Goal: Transaction & Acquisition: Purchase product/service

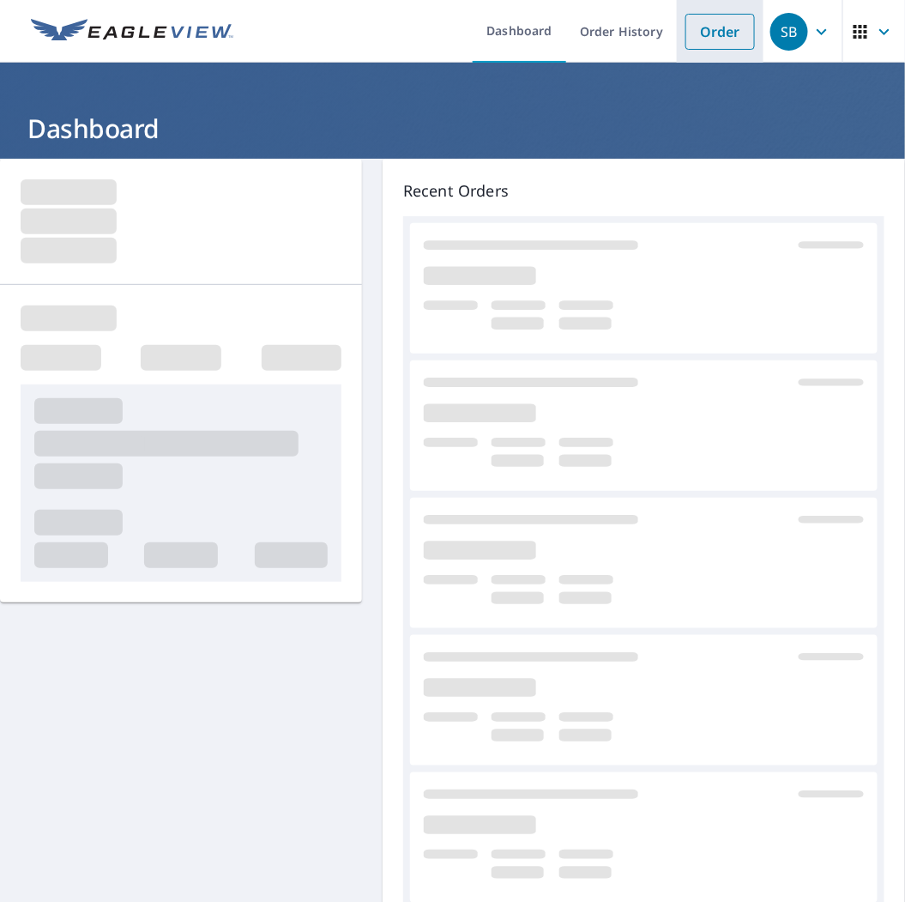
click at [697, 43] on link "Order" at bounding box center [719, 32] width 69 height 36
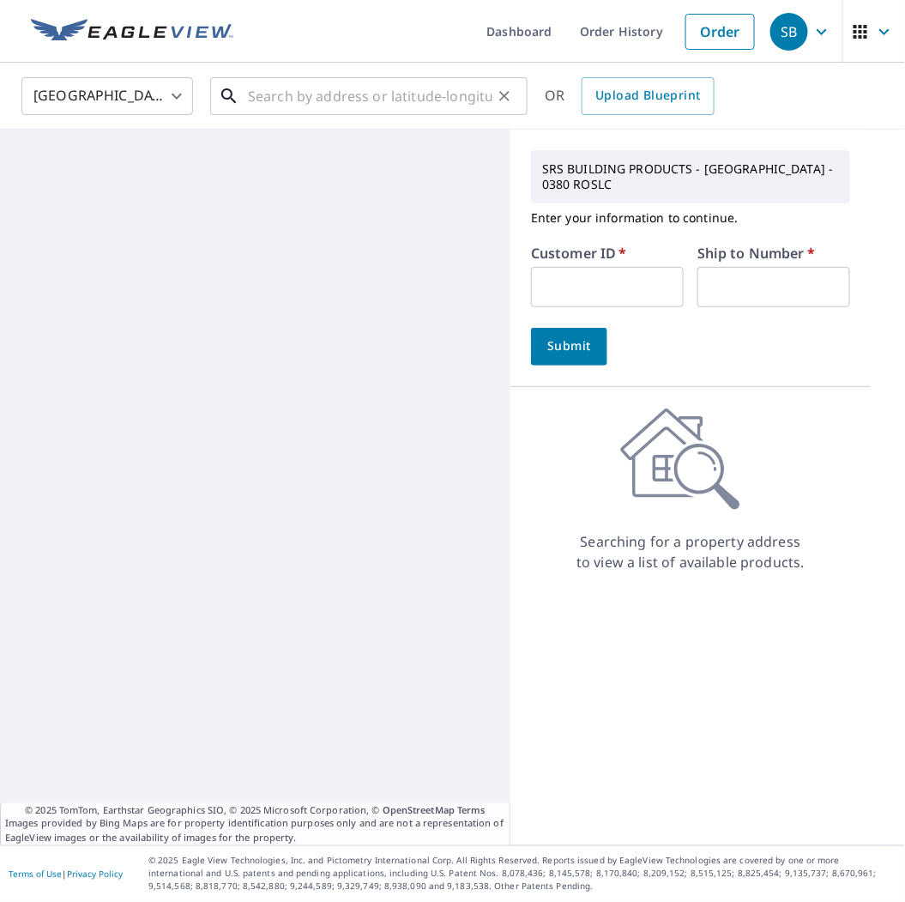
click at [416, 86] on input "text" at bounding box center [370, 96] width 244 height 48
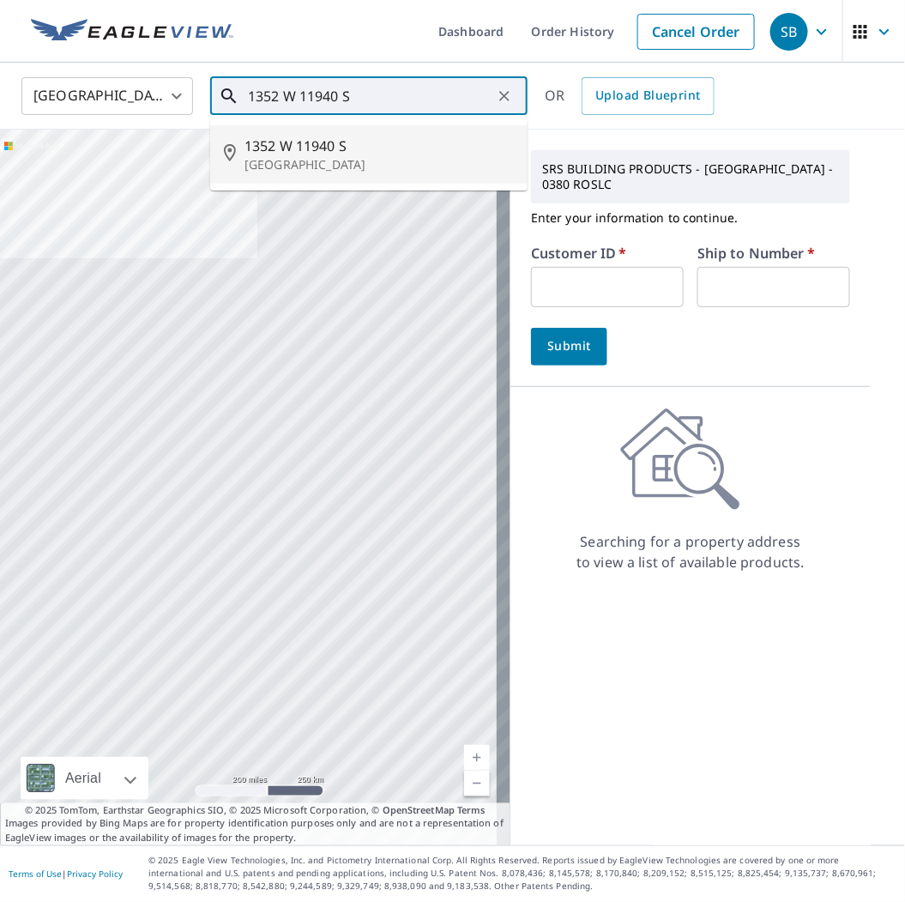
click at [362, 157] on p "[GEOGRAPHIC_DATA]" at bounding box center [378, 164] width 269 height 17
type input "1352 W [STREET_ADDRESS]"
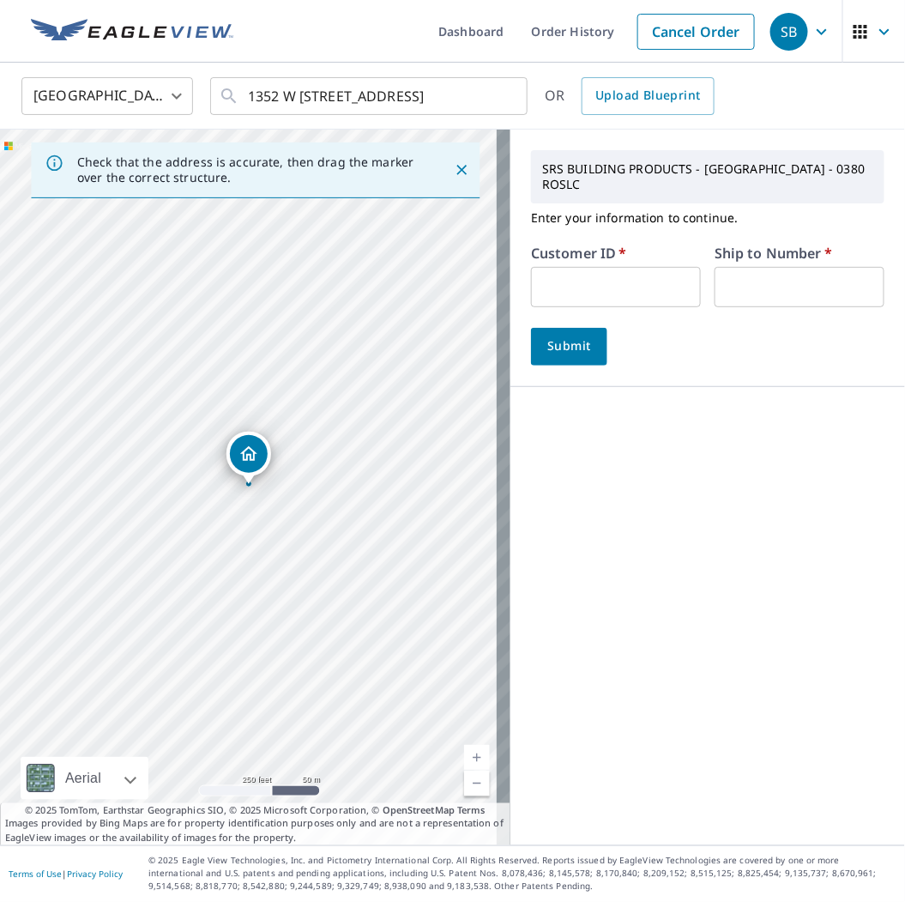
click at [567, 293] on input "text" at bounding box center [616, 287] width 170 height 40
type input "DAVEKEMPROOF"
click at [683, 293] on input "DAVEKEMPROOF" at bounding box center [616, 287] width 170 height 40
click at [722, 289] on input "text" at bounding box center [800, 287] width 170 height 40
type input "1"
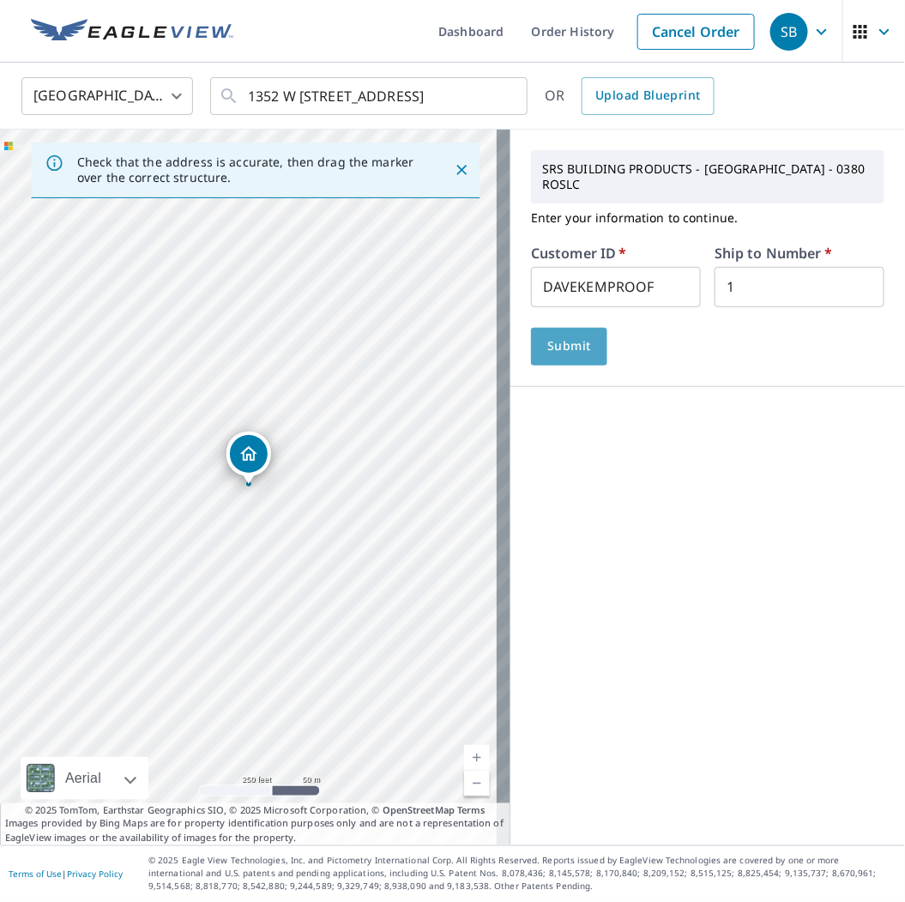
click at [573, 349] on button "Submit" at bounding box center [569, 347] width 76 height 38
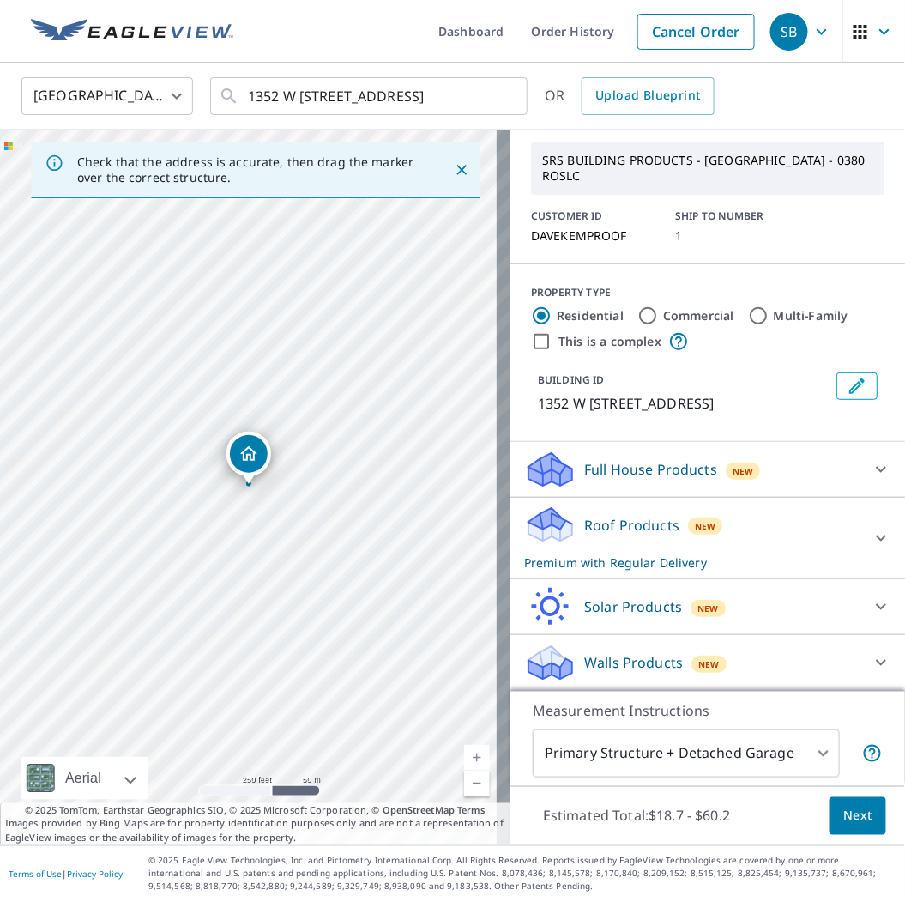
click at [594, 498] on div "Roof Products New Premium with Regular Delivery Premium $18.7 - $60.2 Delivery …" at bounding box center [707, 538] width 395 height 81
drag, startPoint x: 598, startPoint y: 474, endPoint x: 618, endPoint y: 517, distance: 47.2
click at [598, 474] on p "Full House Products" at bounding box center [650, 469] width 133 height 21
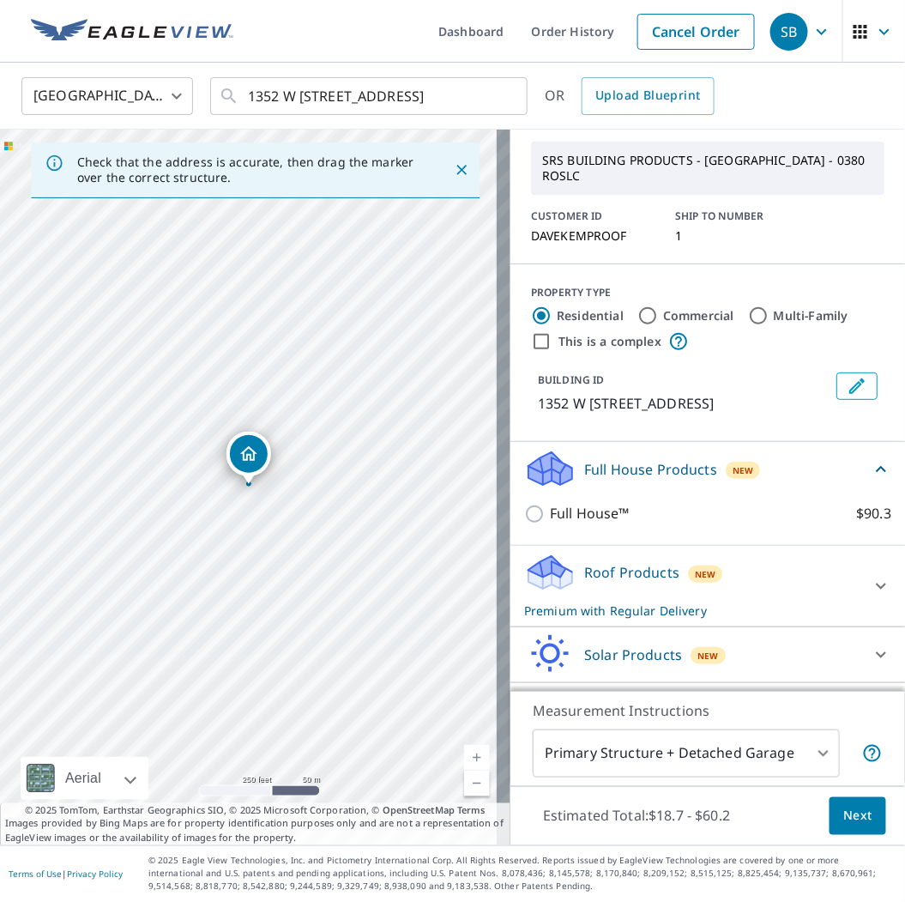
scroll to position [106, 0]
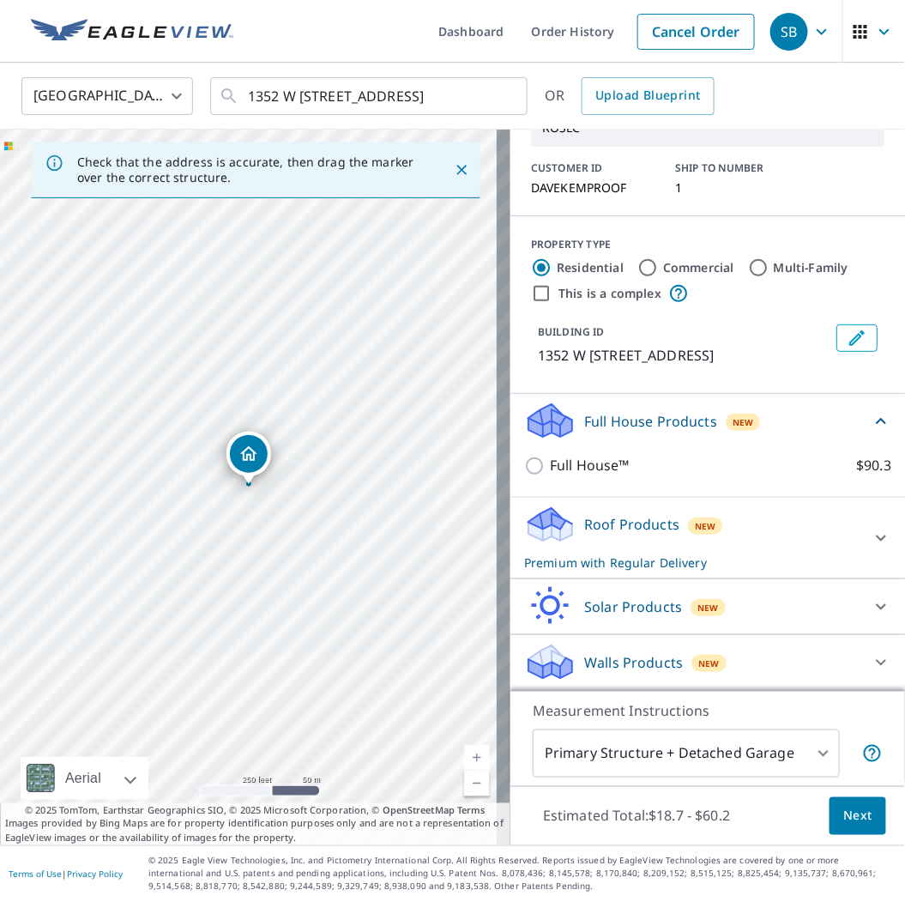
click at [745, 757] on body "SB SB Dashboard Order History Cancel Order SB [GEOGRAPHIC_DATA] [GEOGRAPHIC_DAT…" at bounding box center [452, 451] width 905 height 902
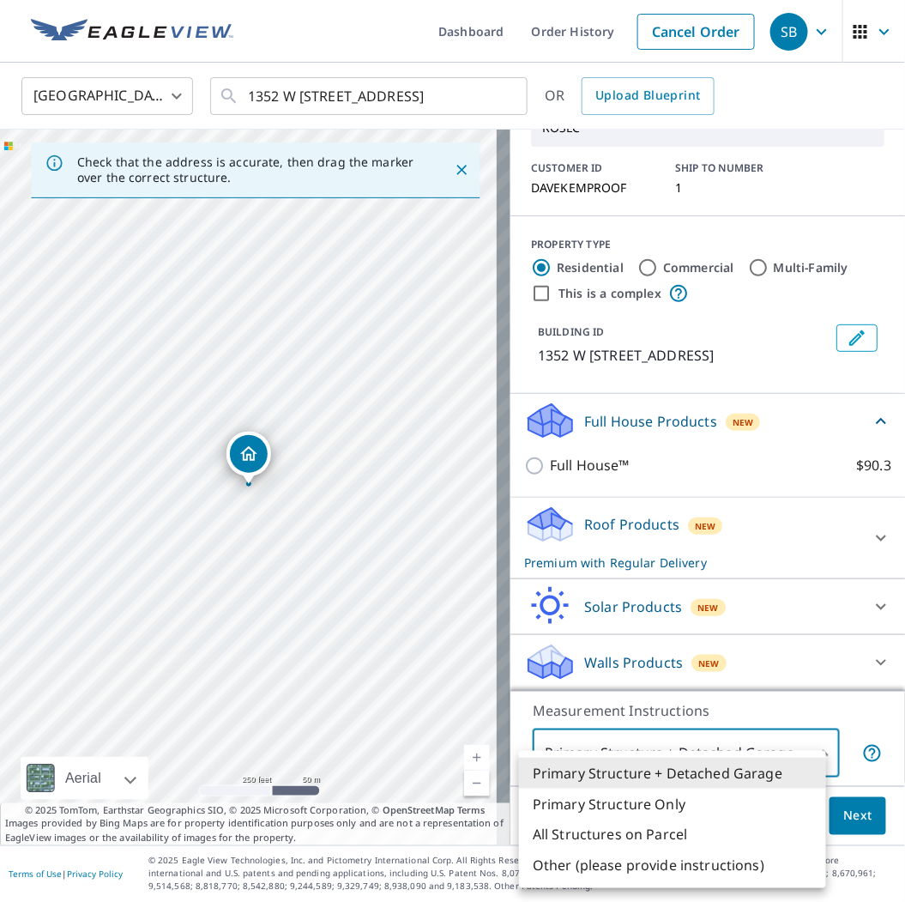
click at [678, 803] on li "Primary Structure Only" at bounding box center [672, 803] width 307 height 31
type input "2"
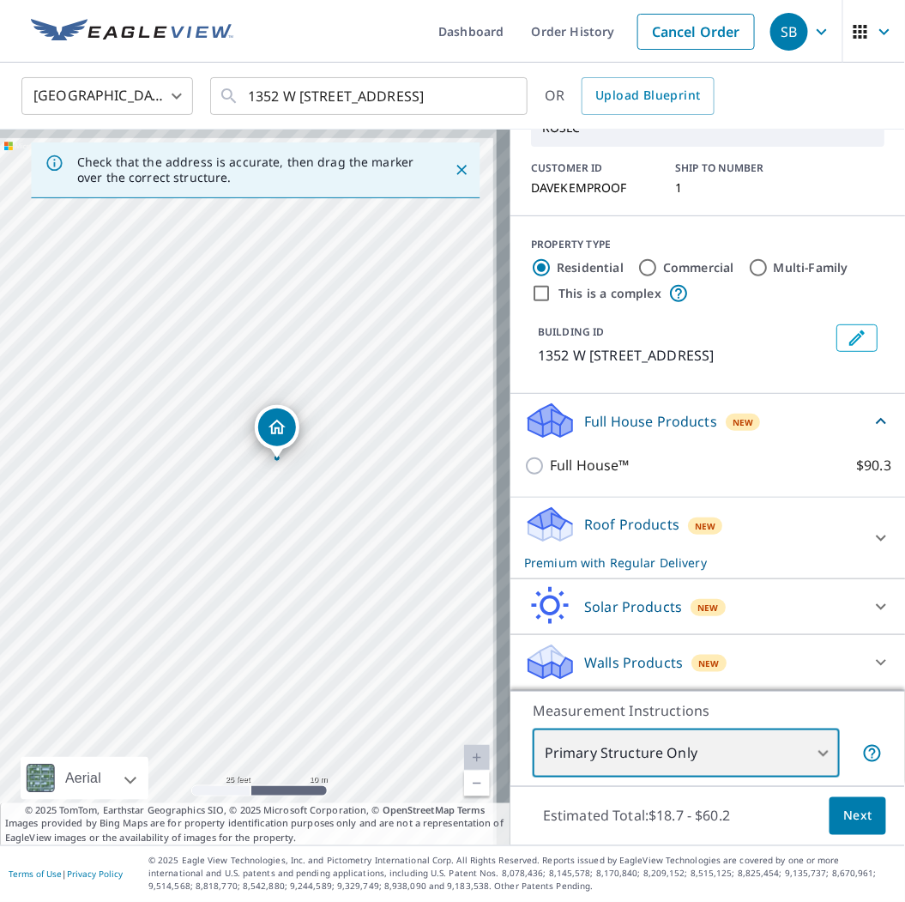
drag, startPoint x: 389, startPoint y: 489, endPoint x: 326, endPoint y: 567, distance: 100.6
click at [326, 567] on div "1352 W [STREET_ADDRESS]" at bounding box center [255, 487] width 510 height 715
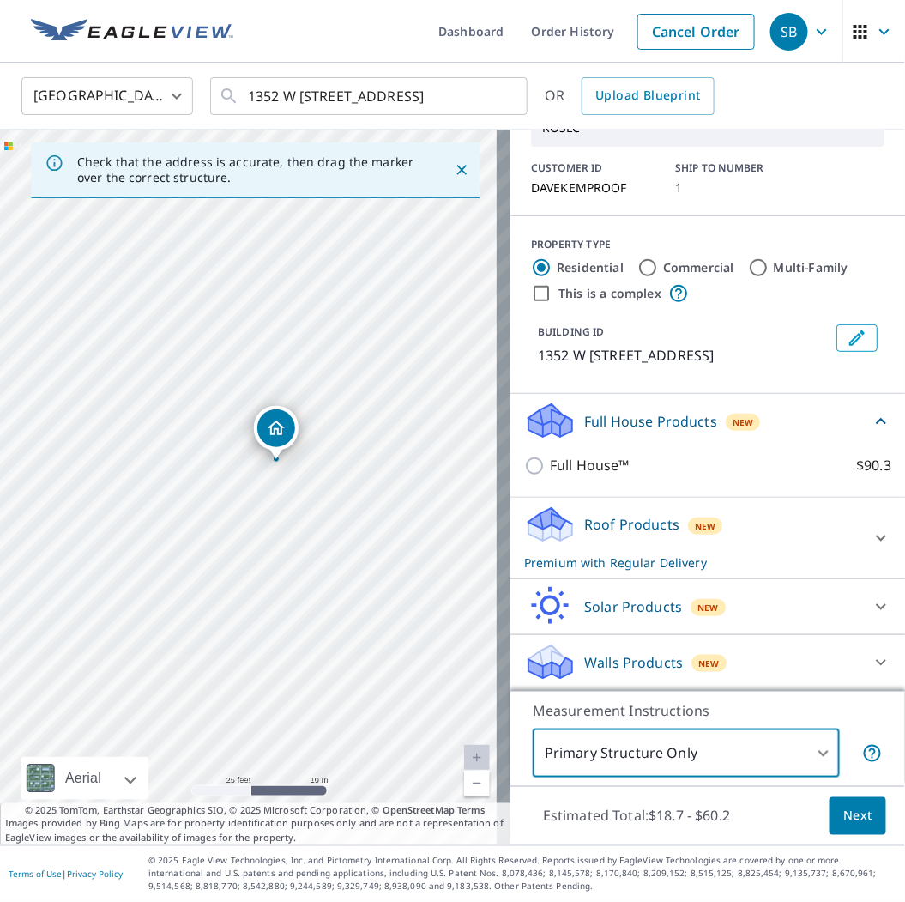
click at [845, 818] on span "Next" at bounding box center [857, 816] width 29 height 21
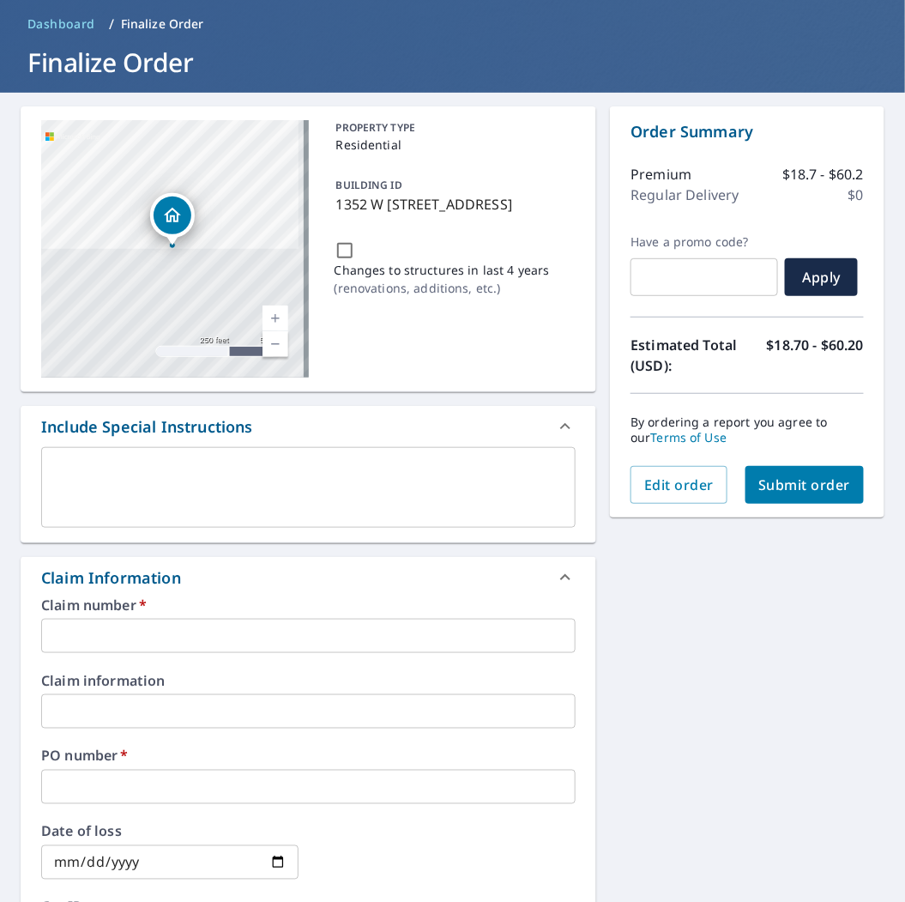
scroll to position [95, 0]
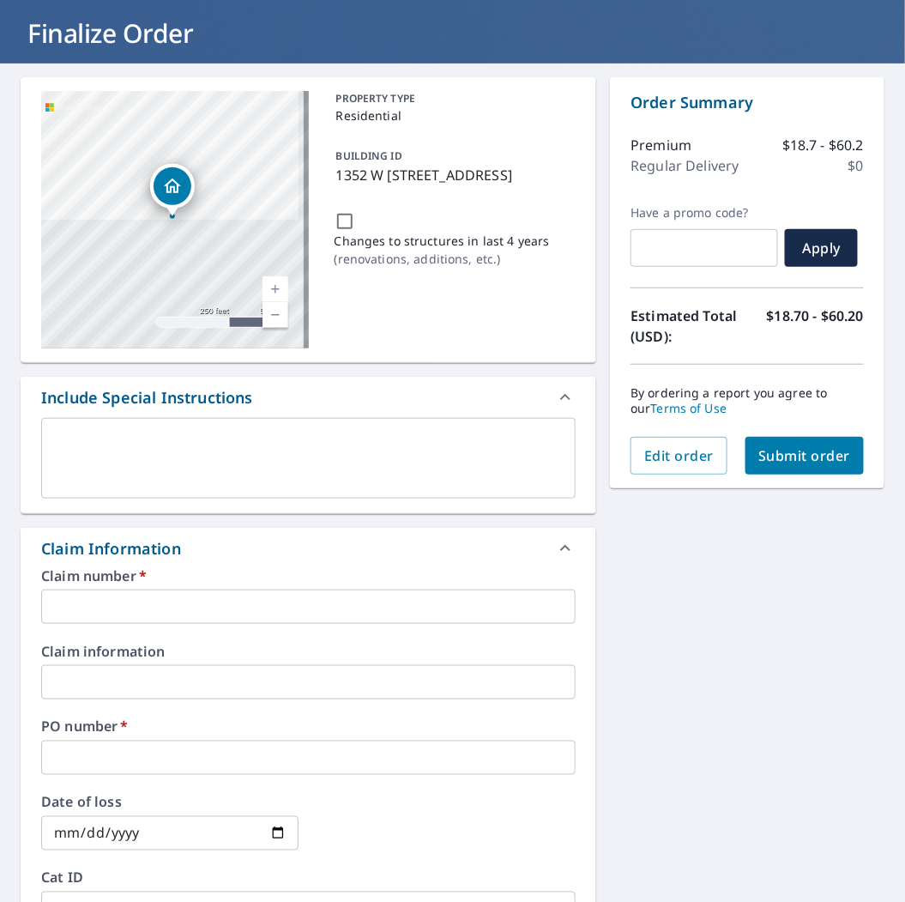
click at [209, 595] on input "text" at bounding box center [308, 606] width 534 height 34
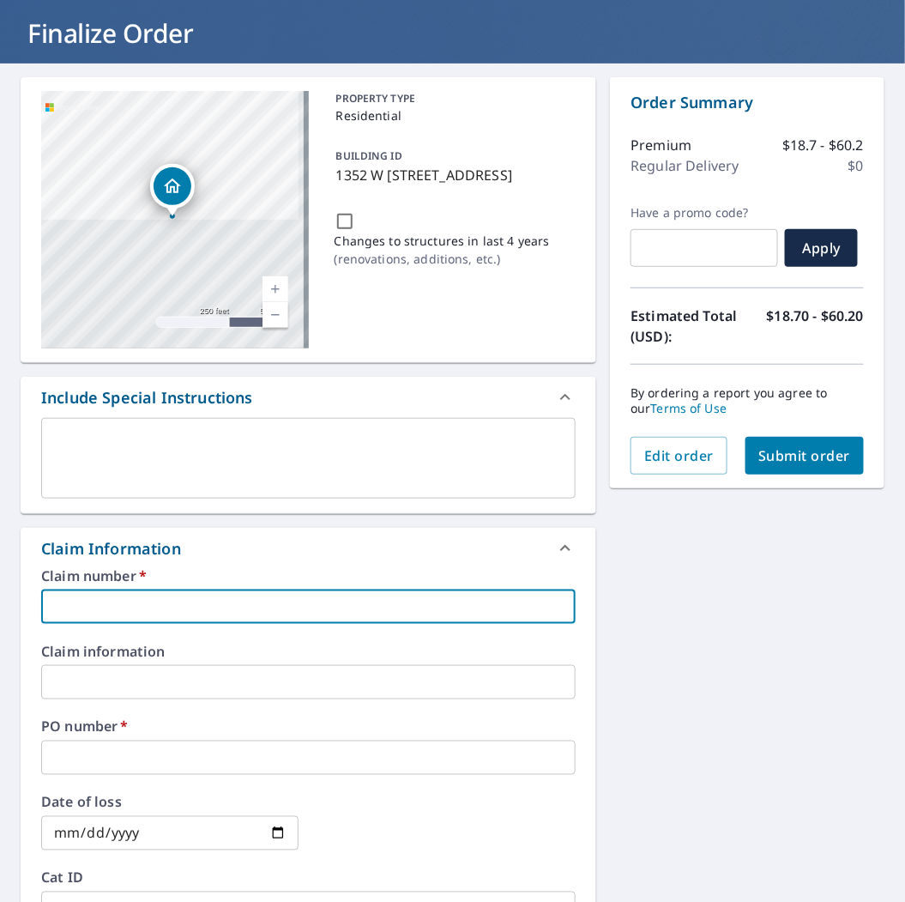
click at [151, 594] on input "text" at bounding box center [308, 606] width 534 height 34
type input "D"
checkbox input "true"
type input "DA"
checkbox input "true"
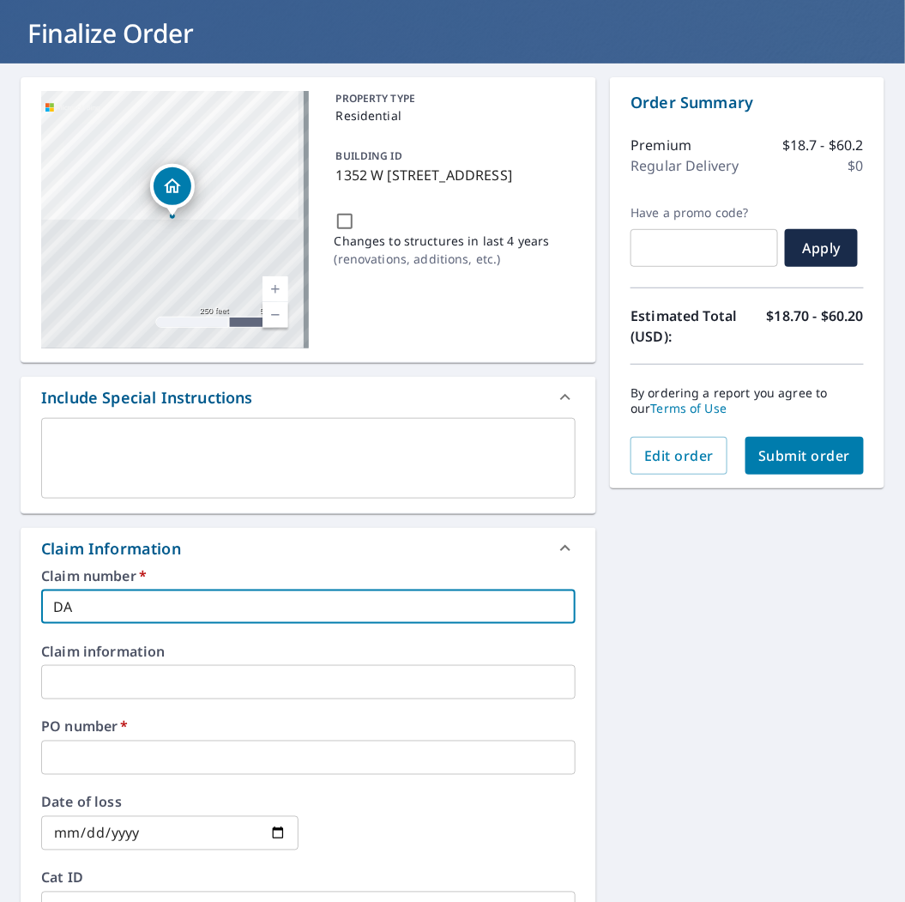
type input "DAV"
checkbox input "true"
type input "[PERSON_NAME]"
checkbox input "true"
type input "DAVEK"
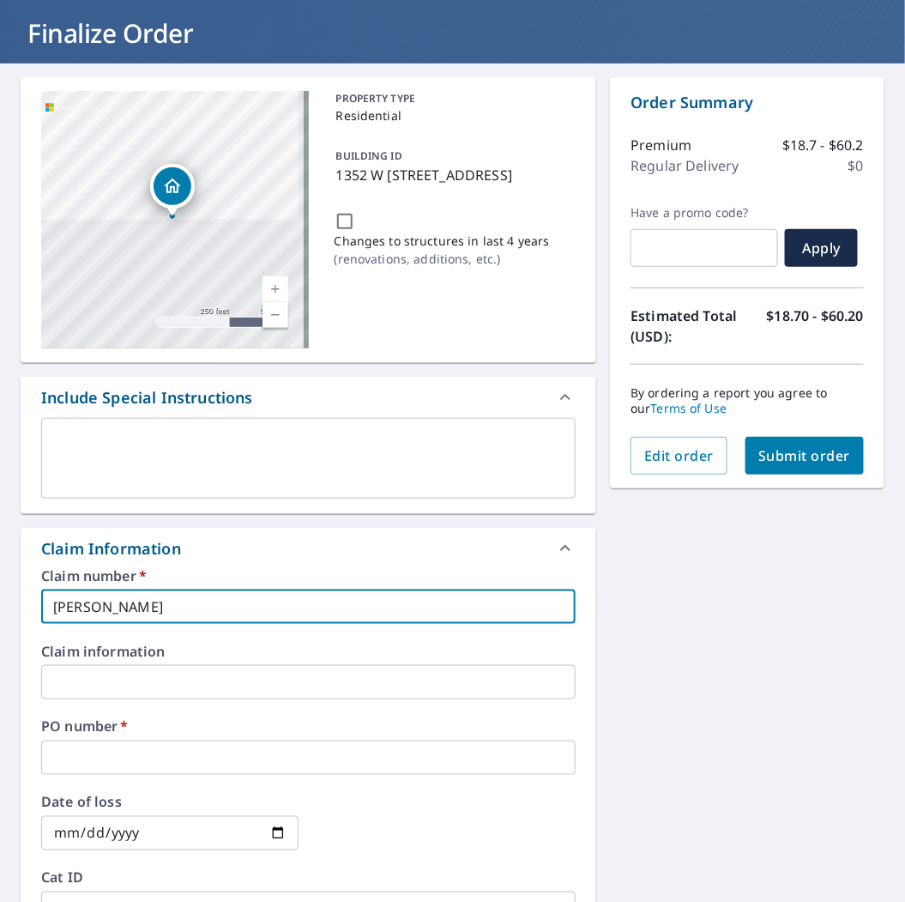
checkbox input "true"
type input "DAVEKE"
checkbox input "true"
type input "DAVEKEM"
checkbox input "true"
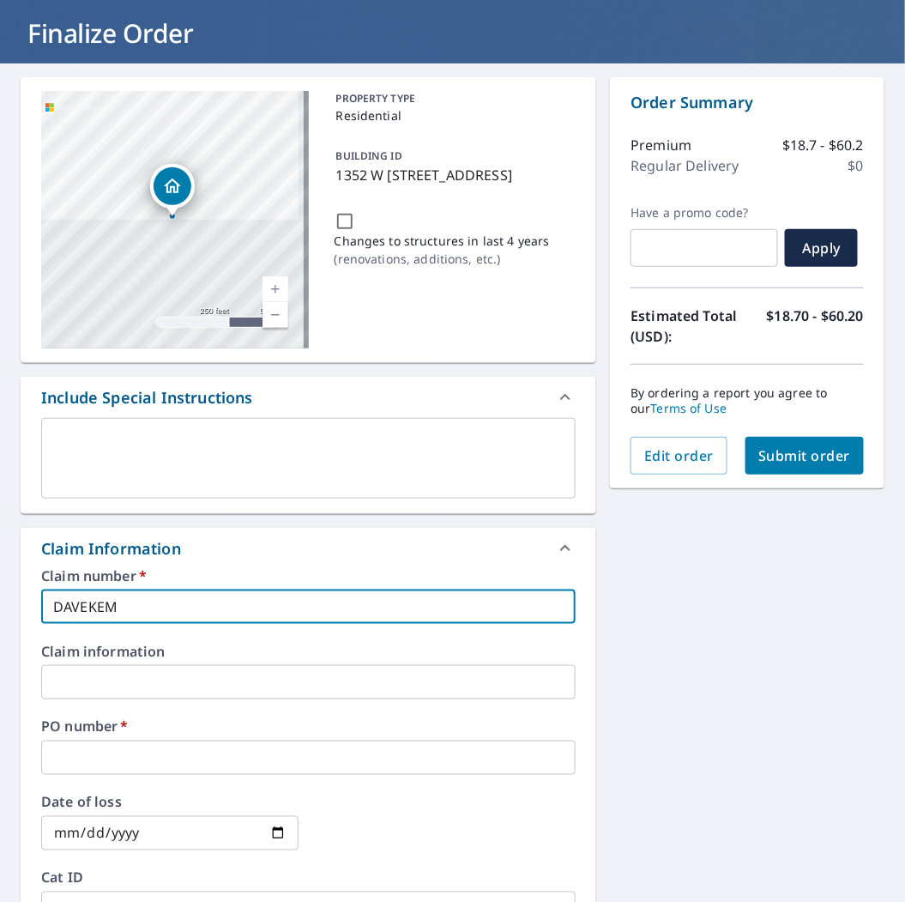
type input "DAVEKEMP"
checkbox input "true"
type input "DAVEKEMPR"
checkbox input "true"
type input "DAVEKEMPRO"
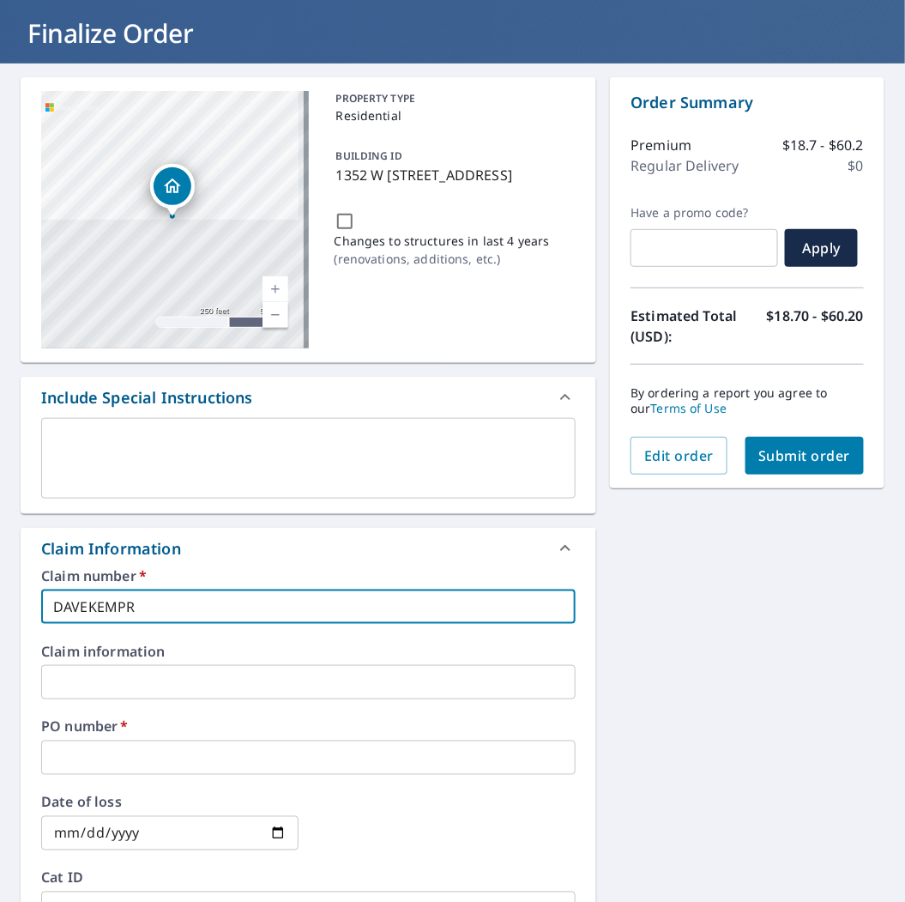
checkbox input "true"
type input "DAVEKEMPROO"
checkbox input "true"
type input "DAVEKEMPROOF"
checkbox input "true"
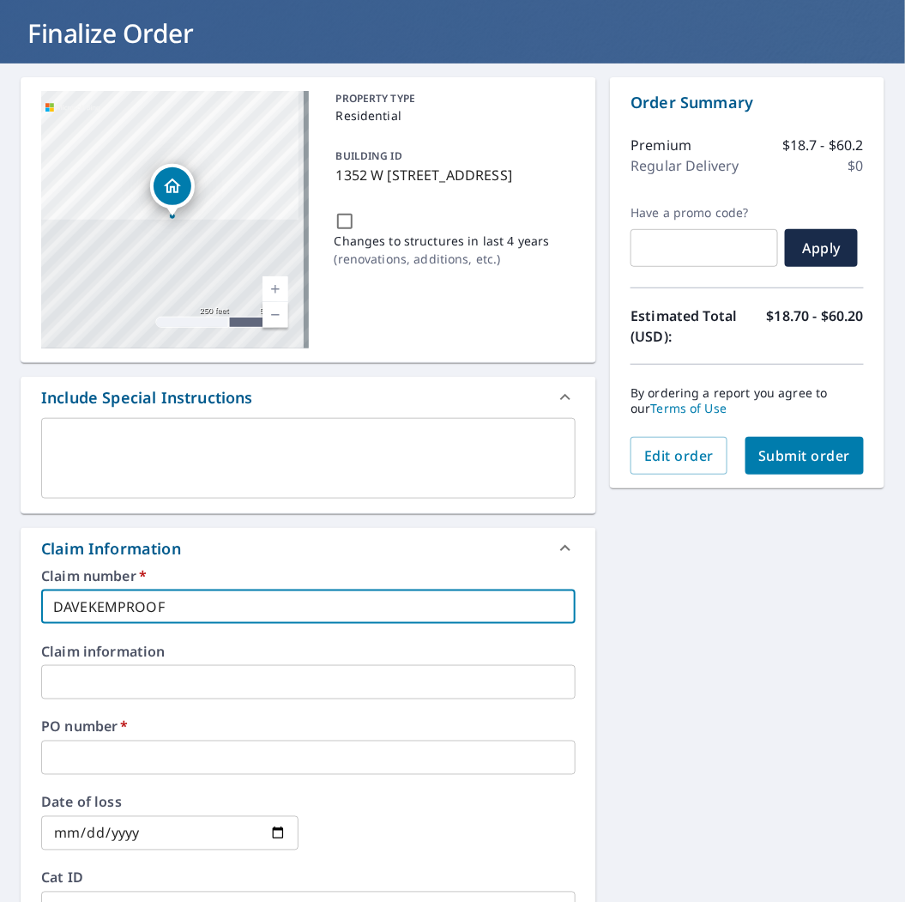
type input "DAVEKEMPROOF"
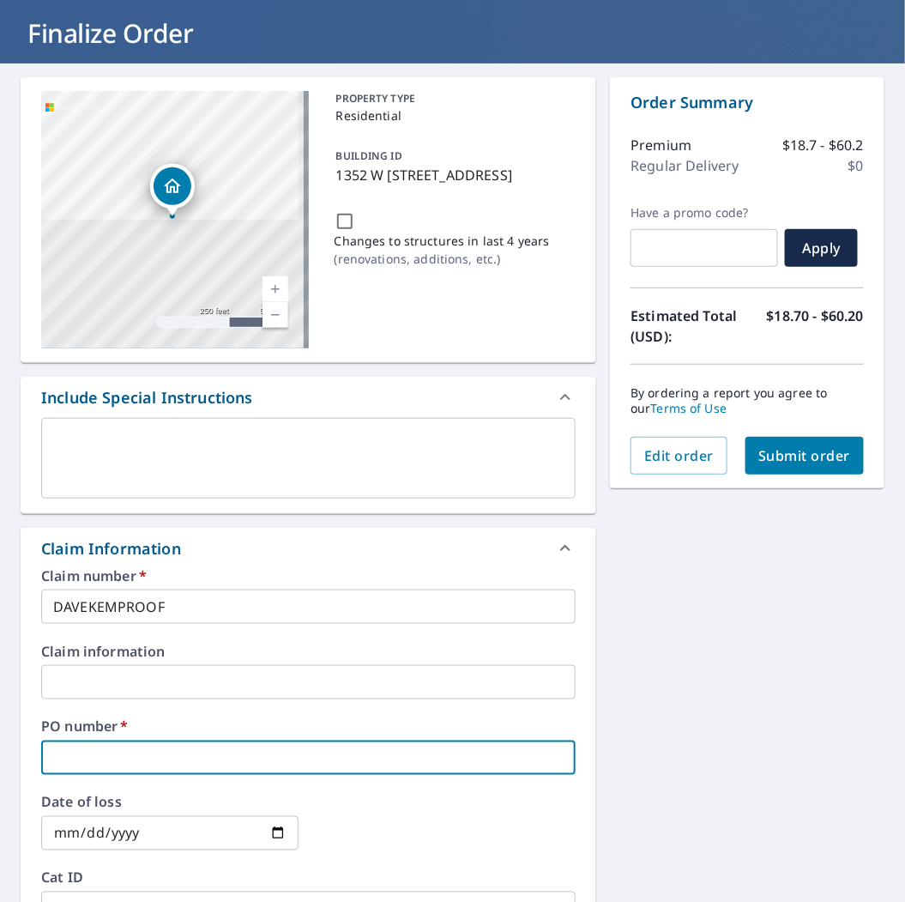
type input "R"
checkbox input "true"
type input "RI"
checkbox input "true"
type input "RIV"
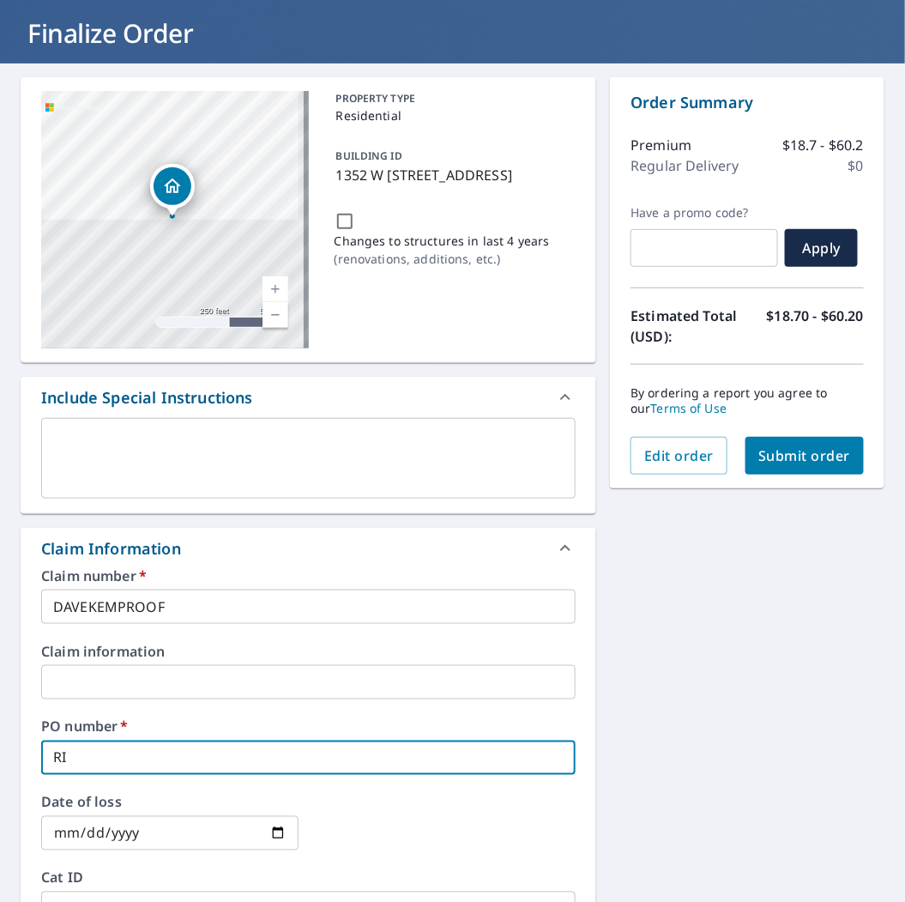
checkbox input "true"
type input "RIVE"
checkbox input "true"
type input "RIVER"
checkbox input "true"
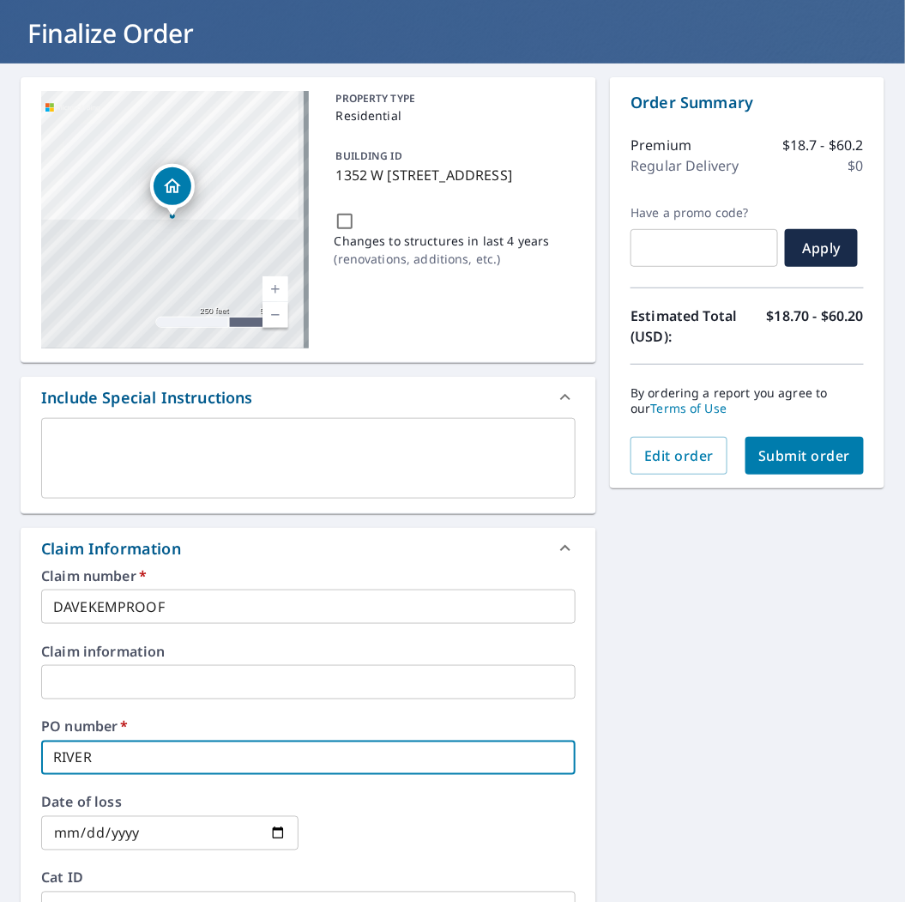
type input "RIVERT"
checkbox input "true"
type input "RIVERTO"
checkbox input "true"
type input "[GEOGRAPHIC_DATA]"
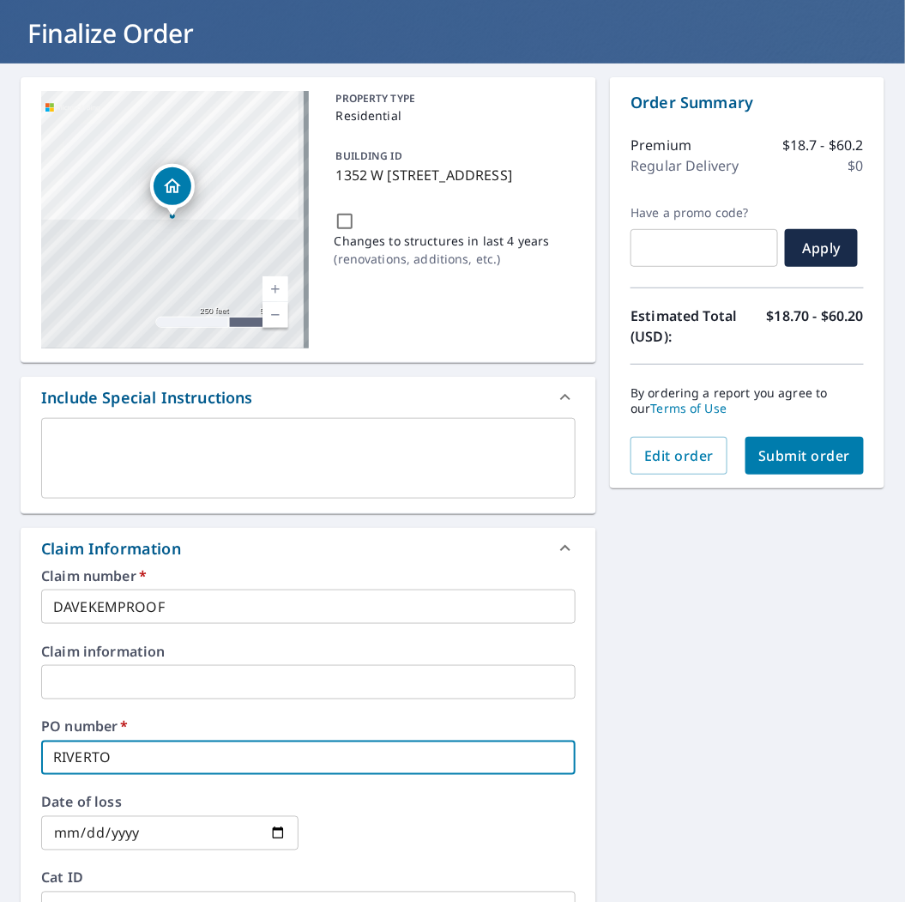
checkbox input "true"
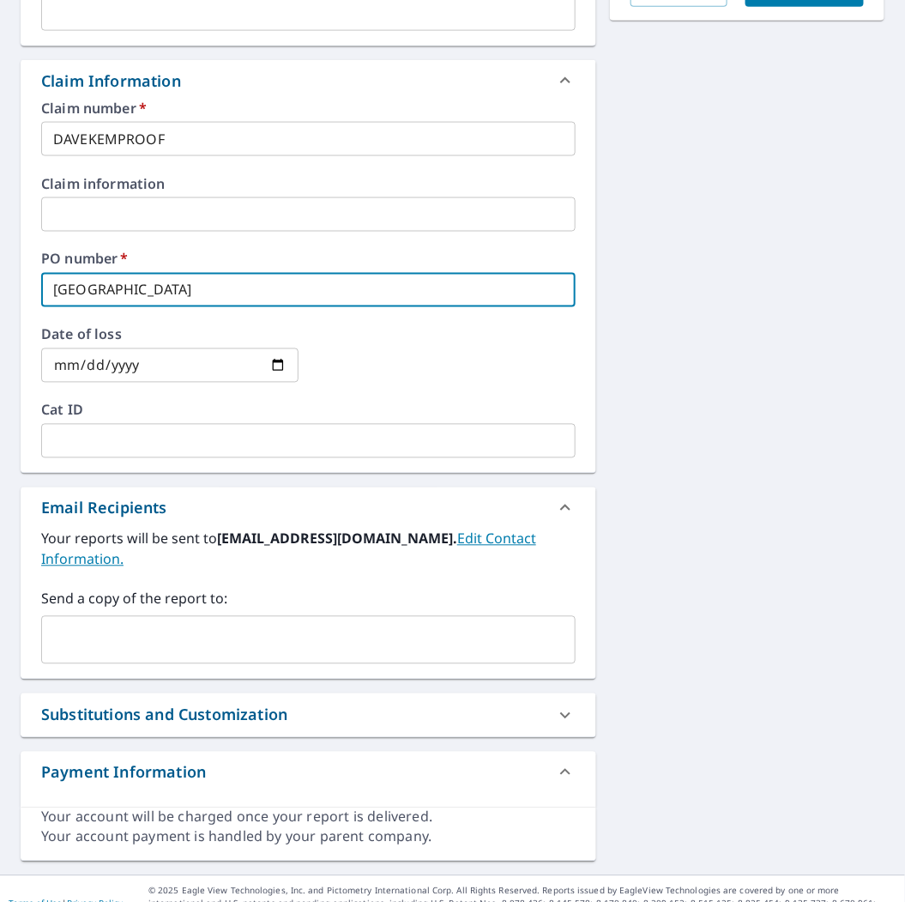
scroll to position [571, 0]
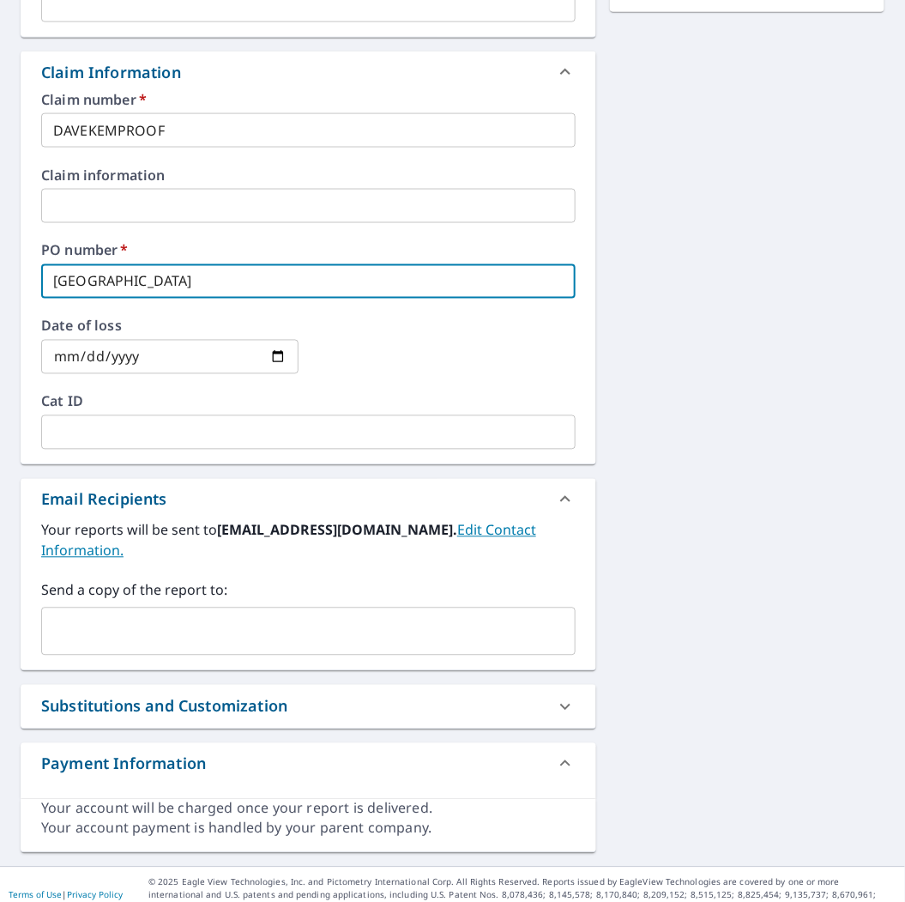
type input "[GEOGRAPHIC_DATA]"
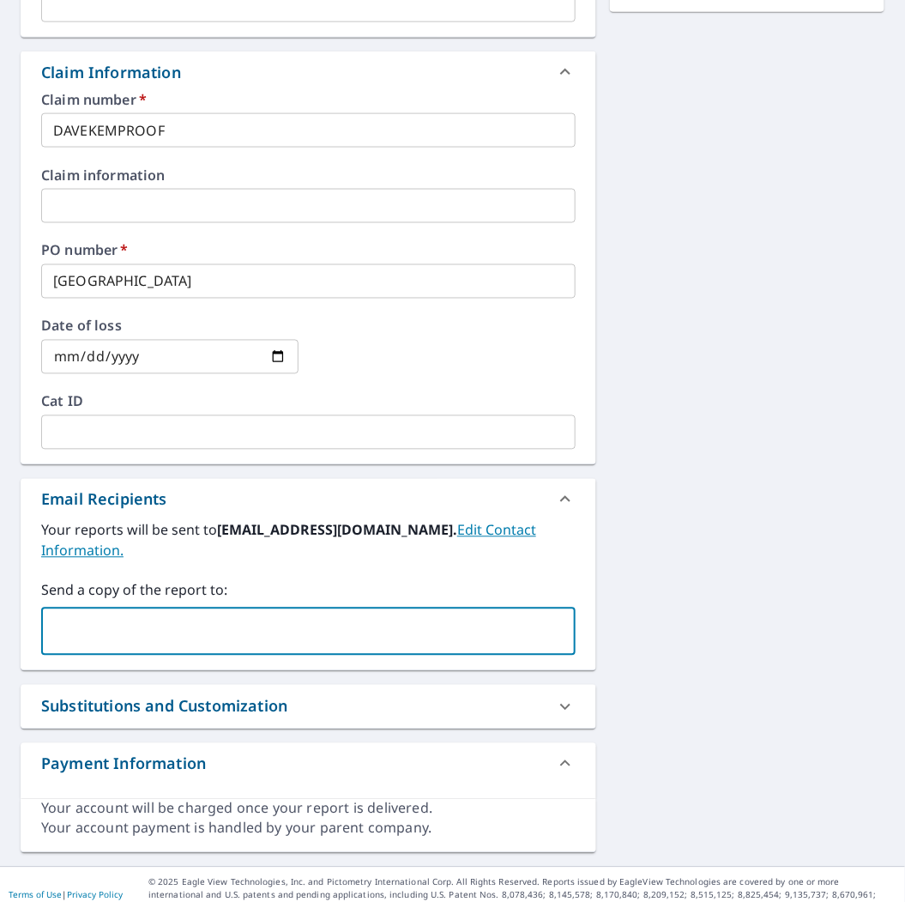
click at [195, 615] on input "text" at bounding box center [295, 631] width 493 height 33
paste input "[PERSON_NAME][EMAIL_ADDRESS][PERSON_NAME][DOMAIN_NAME]"
type input "[PERSON_NAME][EMAIL_ADDRESS][PERSON_NAME][DOMAIN_NAME]"
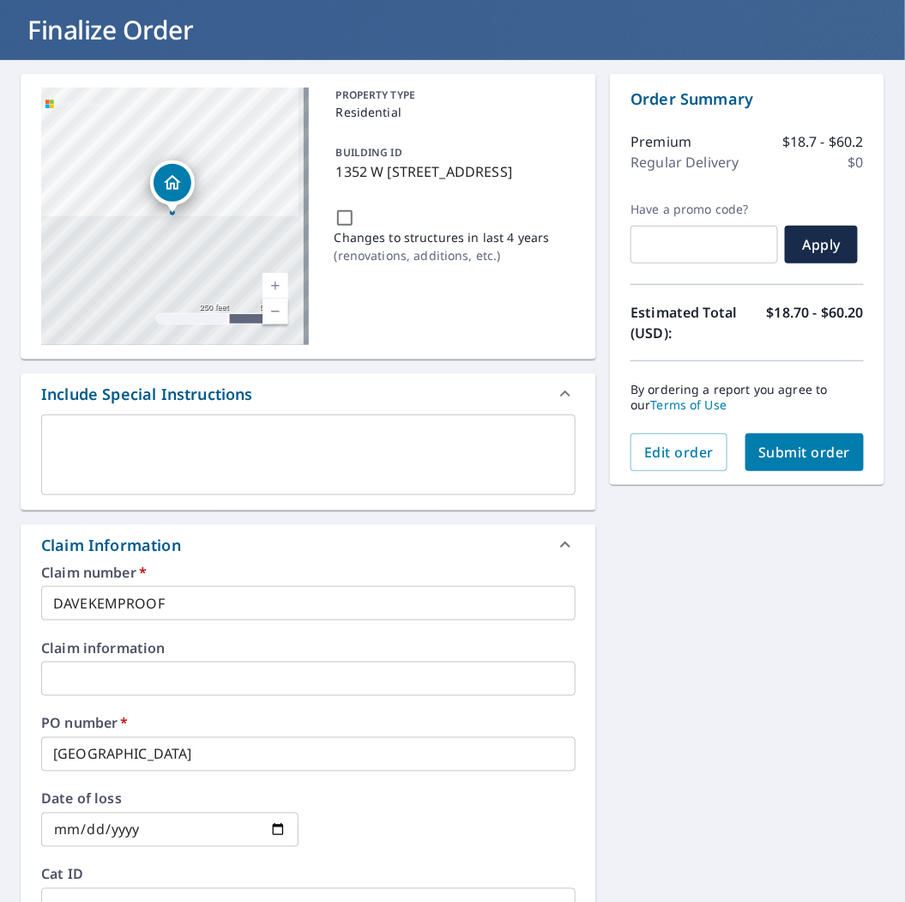
scroll to position [0, 0]
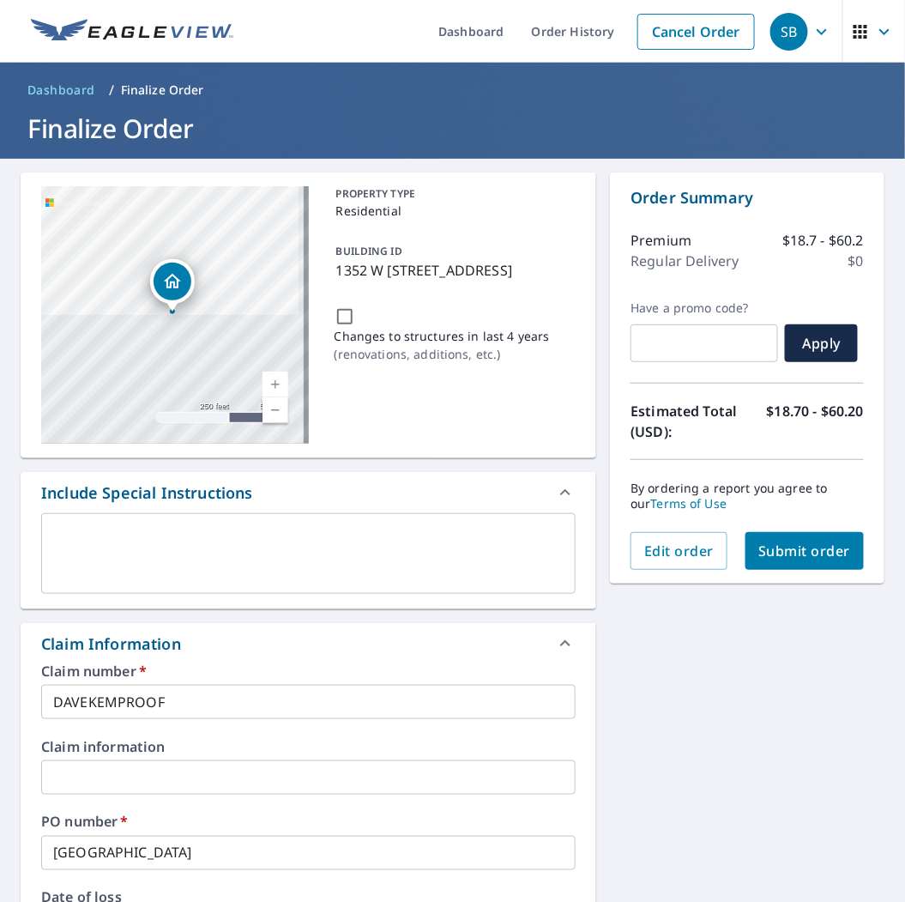
click at [785, 566] on button "Submit order" at bounding box center [804, 551] width 119 height 38
checkbox input "true"
